Goal: Information Seeking & Learning: Check status

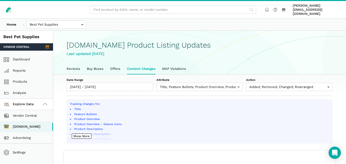
select select "100"
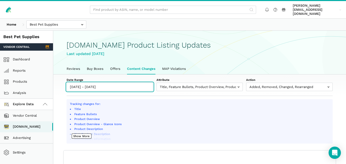
click at [119, 83] on input "09/13/2025 - 09/19/2025" at bounding box center [110, 87] width 87 height 8
type input "09/13/2025"
type input "09/19/2025"
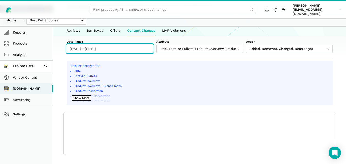
scroll to position [2, 0]
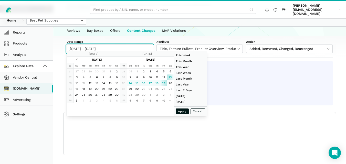
type input "09/13/2025"
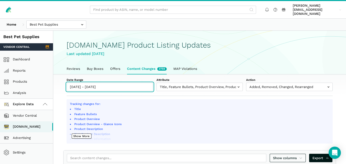
click at [142, 84] on input "[DATE] - [DATE]" at bounding box center [110, 87] width 87 height 8
type input "[DATE]"
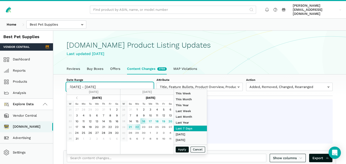
type input "[DATE]"
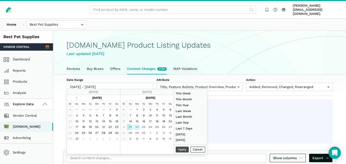
type input "[DATE]"
click at [178, 151] on button "Apply" at bounding box center [182, 150] width 13 height 6
type input "[DATE] - [DATE]"
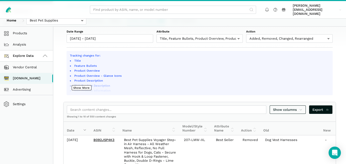
scroll to position [50, 0]
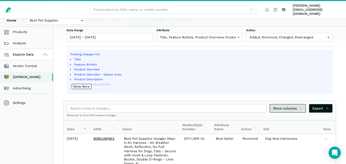
click at [293, 108] on link "Show columns" at bounding box center [288, 108] width 36 height 8
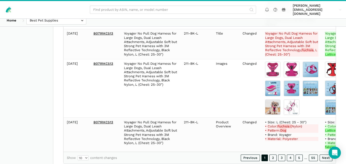
scroll to position [588, 0]
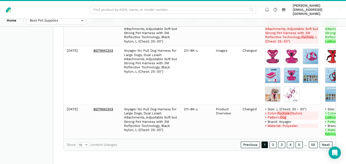
click at [86, 142] on div at bounding box center [173, 82] width 346 height 164
click at [86, 143] on select "10 25 50 100" at bounding box center [83, 145] width 11 height 5
select select "100"
click at [78, 143] on select "10 25 50 100" at bounding box center [83, 145] width 11 height 5
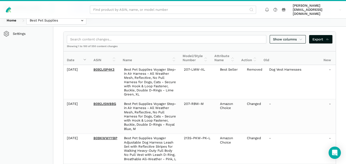
scroll to position [128, 0]
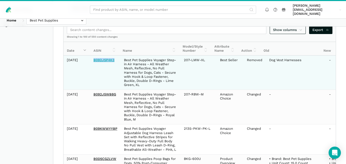
drag, startPoint x: 116, startPoint y: 57, endPoint x: 94, endPoint y: 55, distance: 21.9
click at [94, 56] on td "B092JSP4K3" at bounding box center [105, 73] width 31 height 34
copy link "B092JSP4K3"
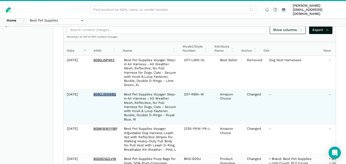
drag, startPoint x: 116, startPoint y: 90, endPoint x: 93, endPoint y: 90, distance: 23.9
click at [93, 90] on td "B092JSWB8G" at bounding box center [105, 107] width 31 height 34
copy link "B092JSWB8G"
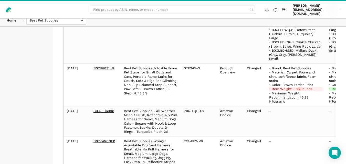
scroll to position [5508, 0]
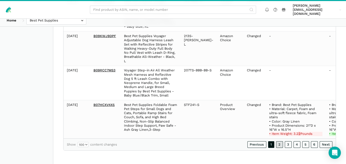
click at [280, 145] on link "2" at bounding box center [279, 145] width 7 height 7
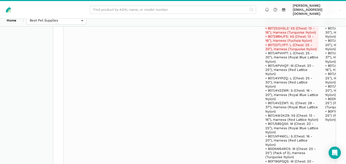
scroll to position [7165, 0]
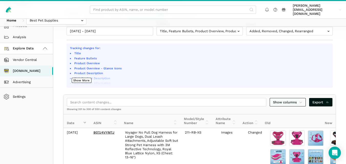
scroll to position [75, 0]
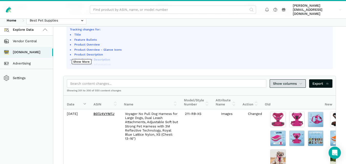
click at [300, 81] on icon at bounding box center [301, 83] width 3 height 5
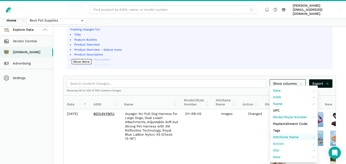
click at [291, 136] on span "Attribute Name" at bounding box center [286, 137] width 26 height 5
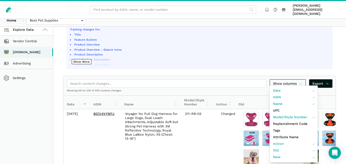
click at [343, 37] on div at bounding box center [173, 82] width 346 height 164
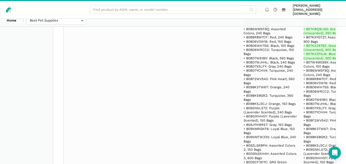
scroll to position [10964, 0]
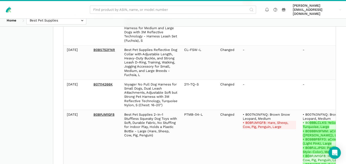
scroll to position [12890, 0]
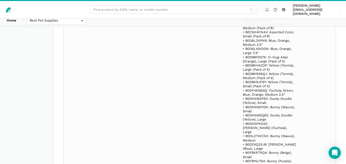
drag, startPoint x: 116, startPoint y: 108, endPoint x: 94, endPoint y: 108, distance: 22.3
copy link "B09QH6F4Q9"
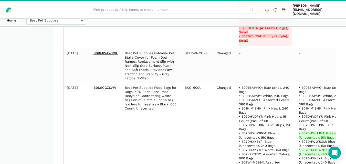
scroll to position [15837, 0]
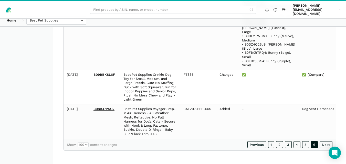
scroll to position [12616, 0]
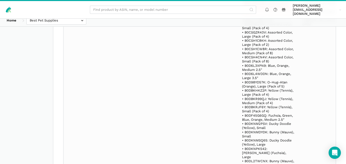
drag, startPoint x: 115, startPoint y: 70, endPoint x: 93, endPoint y: 68, distance: 21.8
copy link "B09BBKSL6F"
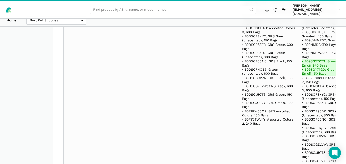
scroll to position [9912, 0]
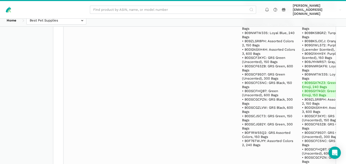
copy span "B00B5A1VVQ"
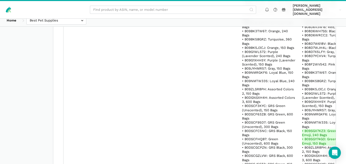
scroll to position [12616, 0]
